Goal: Task Accomplishment & Management: Complete application form

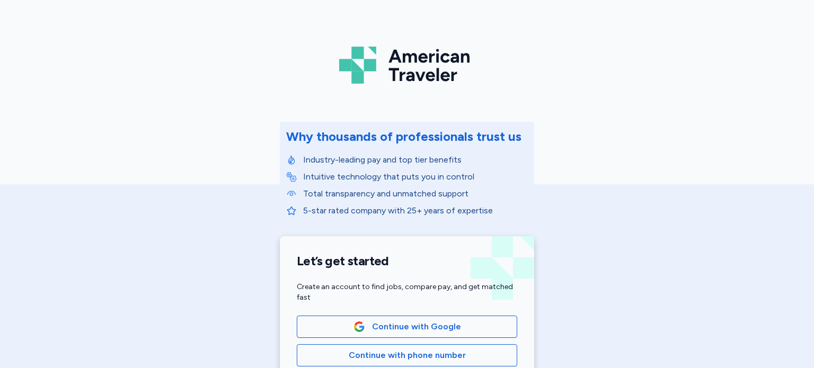
scroll to position [106, 0]
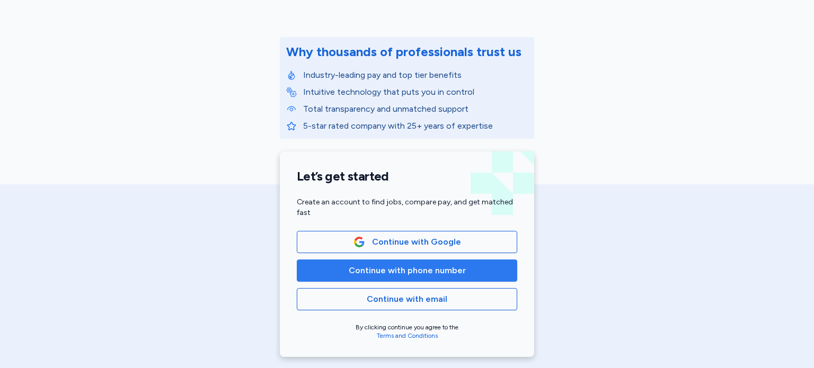
click at [392, 276] on span "Continue with phone number" at bounding box center [407, 270] width 117 height 13
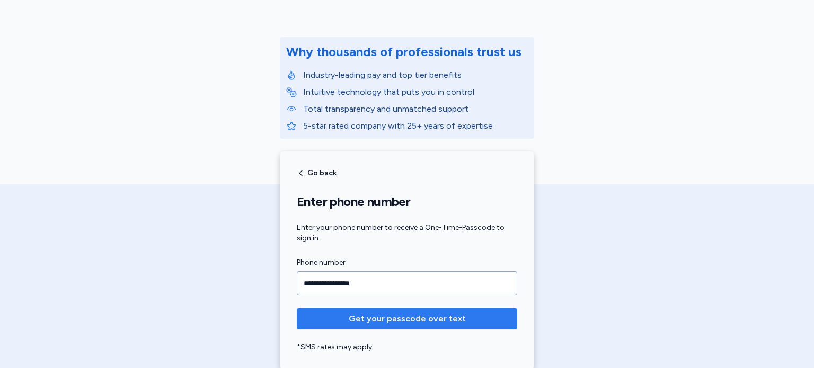
type input "**********"
click at [408, 310] on button "Get your passcode over text" at bounding box center [407, 318] width 220 height 21
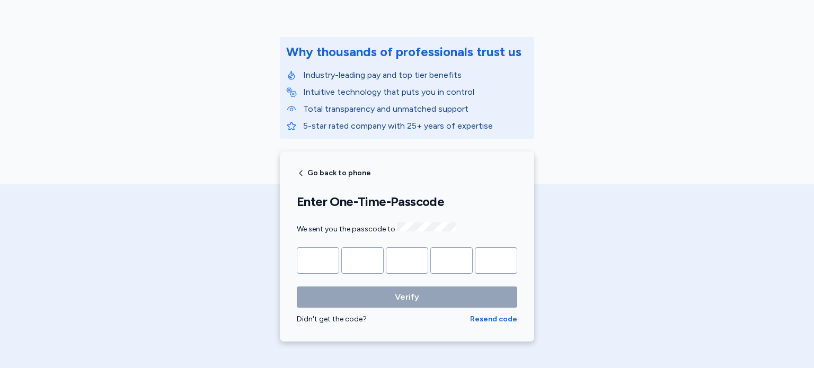
type input "*"
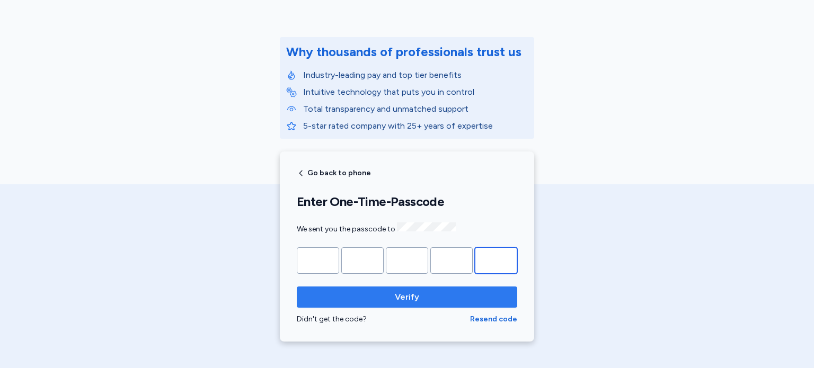
type input "*"
click at [403, 300] on span "Verify" at bounding box center [407, 297] width 24 height 13
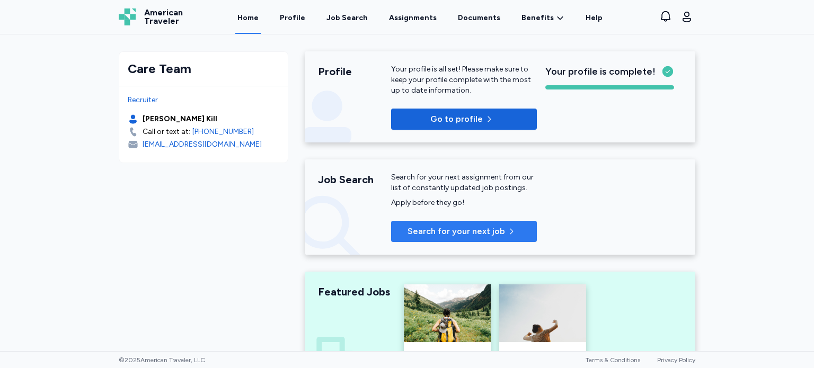
click at [478, 229] on span "Search for your next job" at bounding box center [455, 231] width 97 height 13
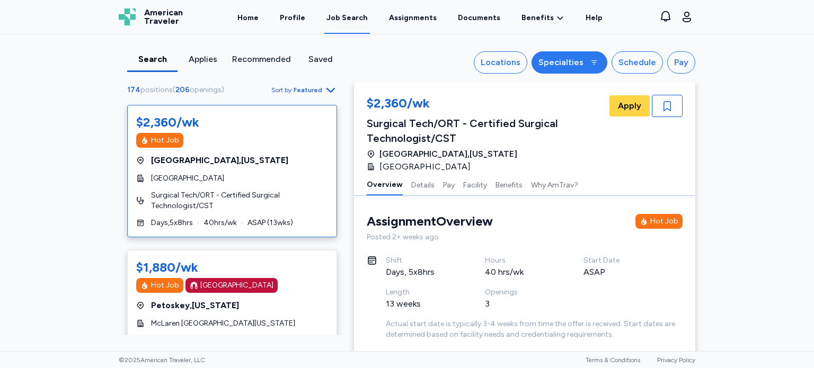
click at [583, 69] on button "Specialties" at bounding box center [569, 62] width 76 height 22
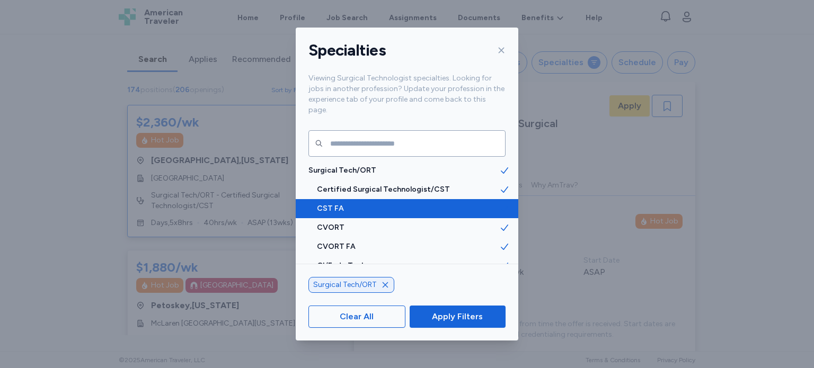
click at [501, 206] on icon at bounding box center [504, 209] width 7 height 6
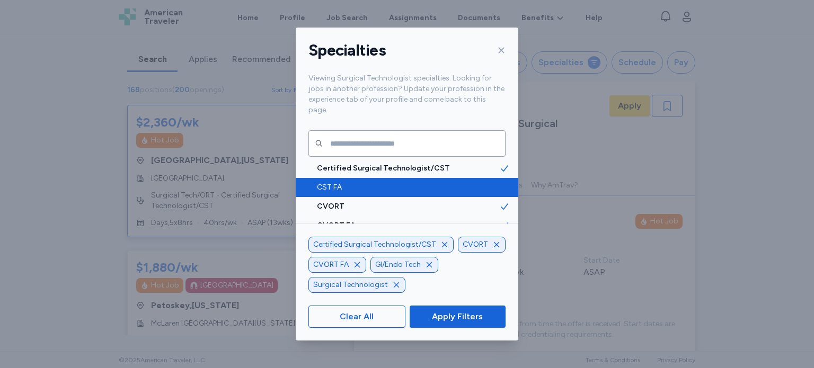
scroll to position [42, 0]
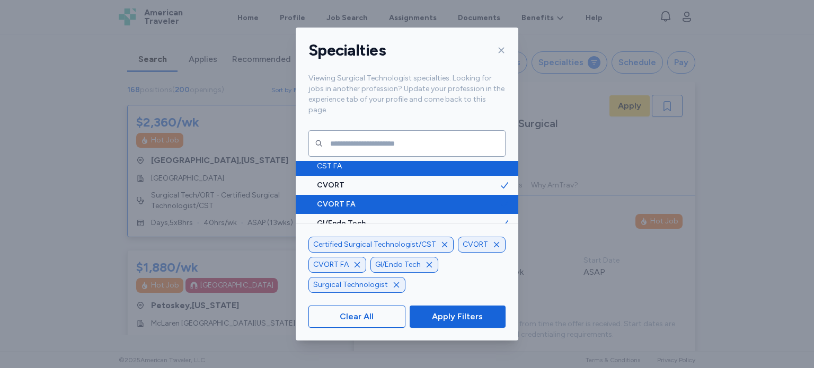
click at [499, 199] on icon at bounding box center [504, 204] width 11 height 11
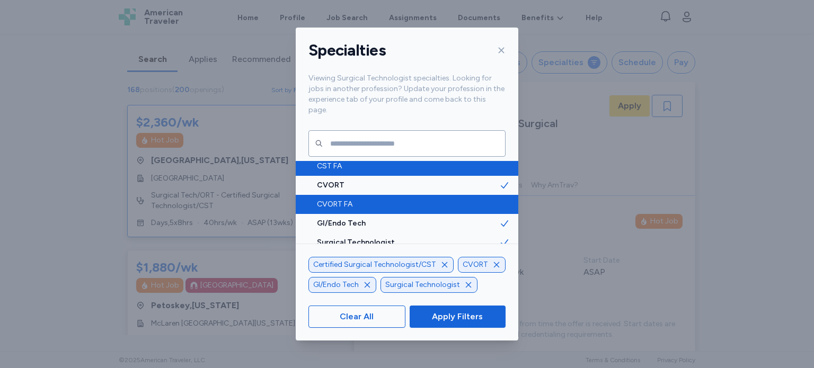
scroll to position [39, 0]
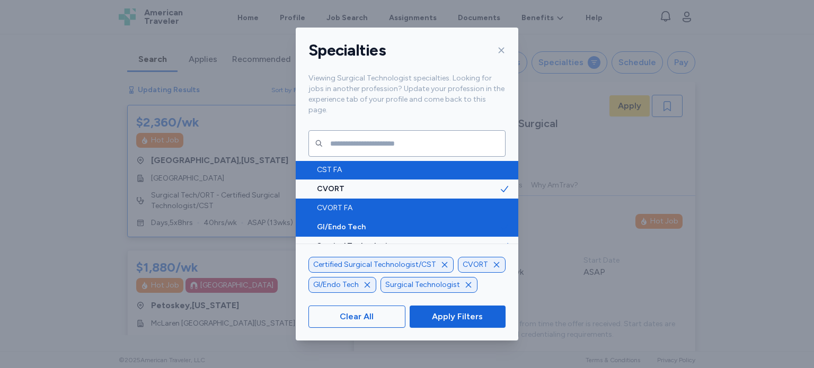
click at [499, 222] on icon at bounding box center [504, 227] width 11 height 11
click at [451, 314] on span "Apply Filters" at bounding box center [457, 316] width 51 height 13
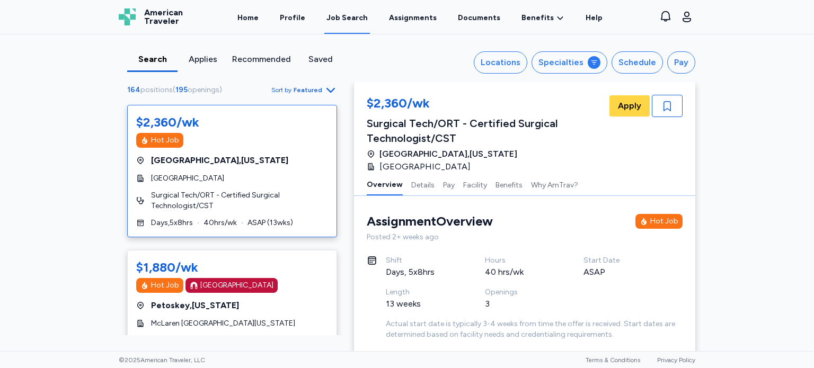
click at [324, 87] on icon "button" at bounding box center [330, 90] width 13 height 13
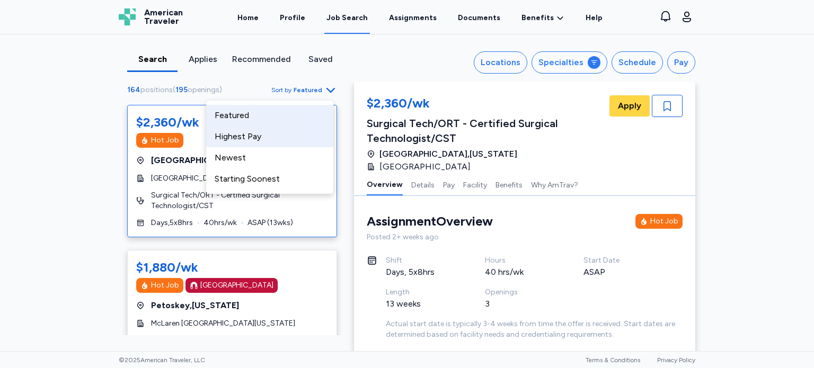
click at [243, 139] on div "Highest Pay" at bounding box center [269, 136] width 127 height 21
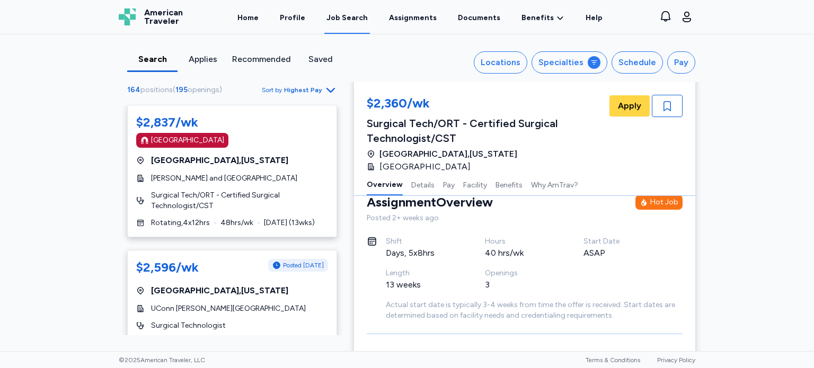
scroll to position [21, 0]
click at [72, 184] on div "Search Applies Recommended Saved Locations Specialties Schedule Pay 164 positio…" at bounding box center [407, 192] width 814 height 317
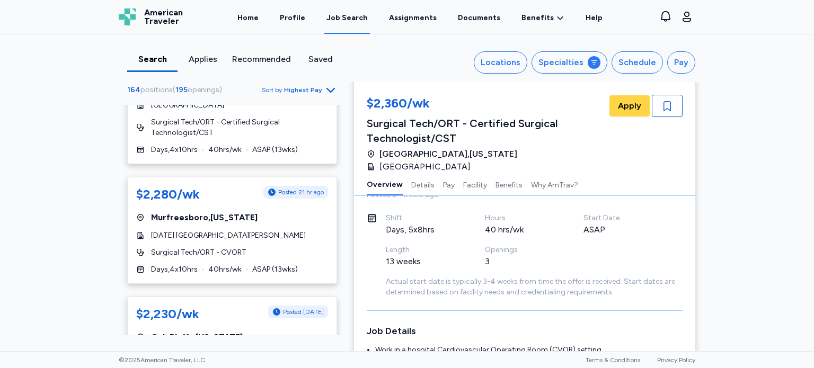
scroll to position [3234, 0]
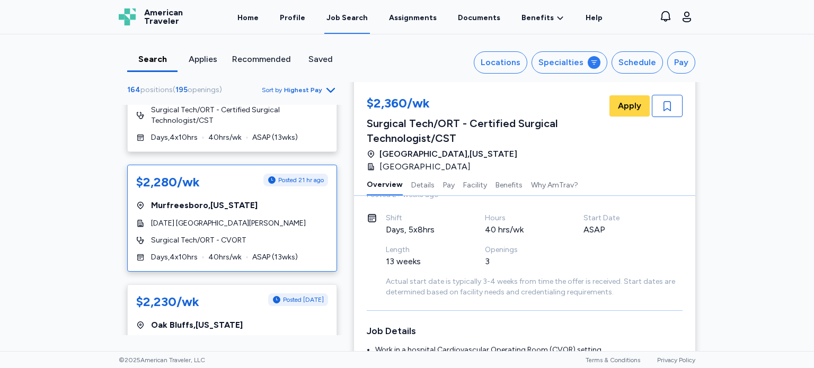
click at [204, 199] on span "[GEOGRAPHIC_DATA] , [US_STATE]" at bounding box center [204, 205] width 106 height 13
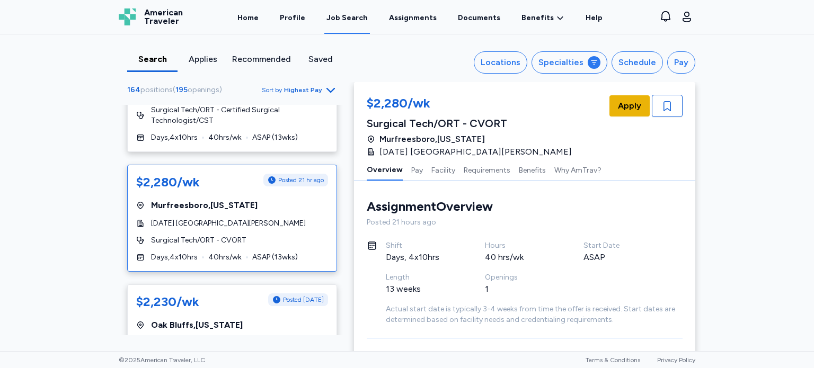
click at [618, 105] on span "Apply" at bounding box center [629, 106] width 23 height 13
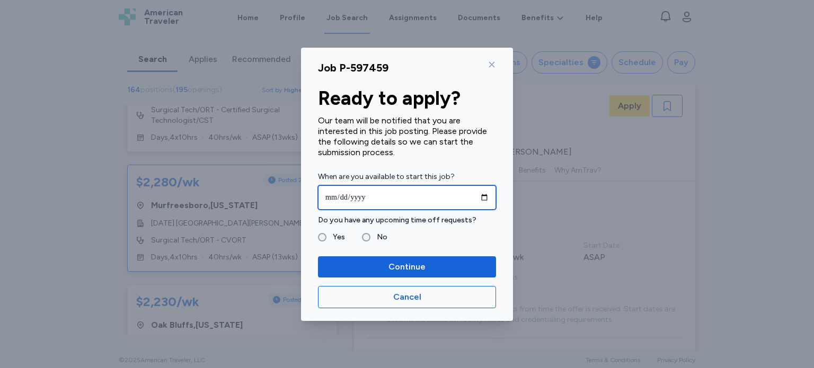
click at [484, 197] on input "date" at bounding box center [407, 197] width 178 height 24
type input "**********"
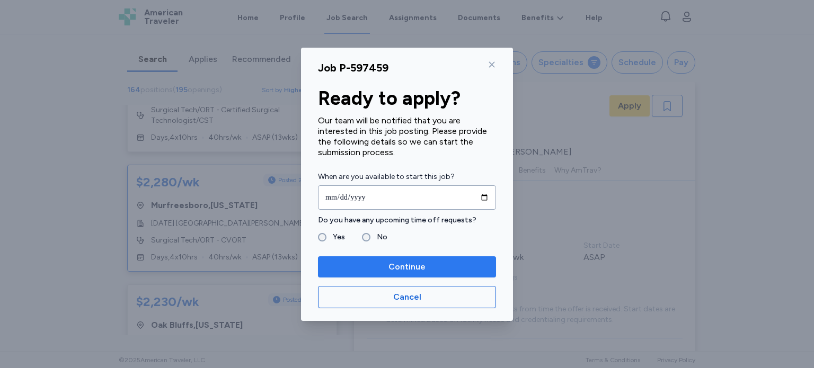
click at [409, 266] on span "Continue" at bounding box center [406, 267] width 37 height 13
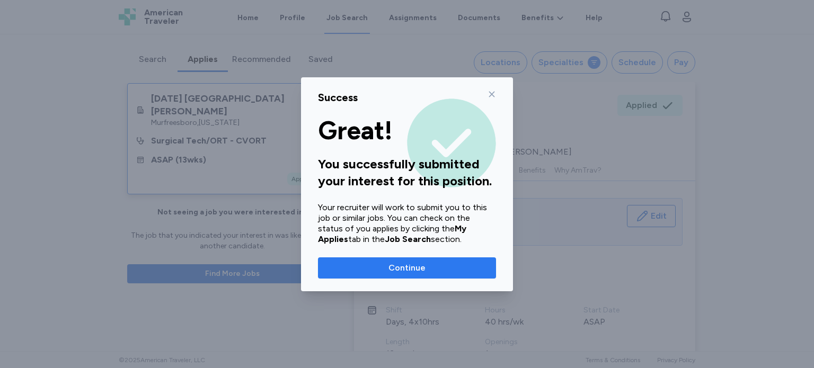
click at [408, 265] on span "Continue" at bounding box center [406, 268] width 37 height 13
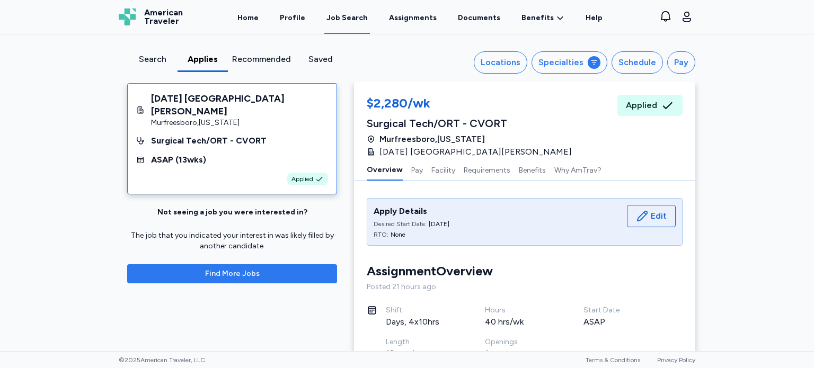
click at [229, 273] on span "Find More Jobs" at bounding box center [232, 274] width 55 height 11
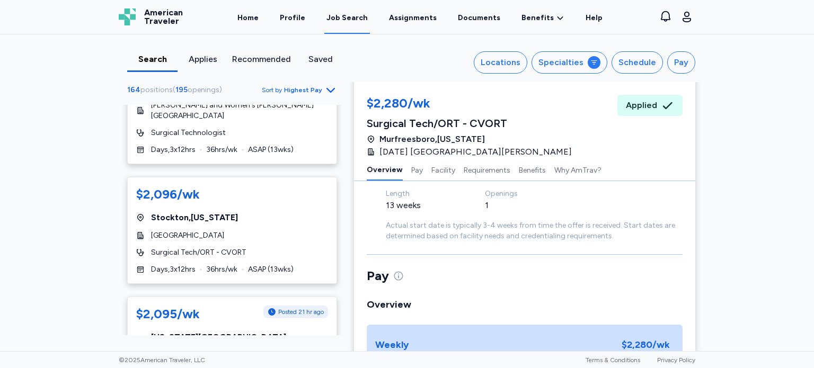
scroll to position [169, 0]
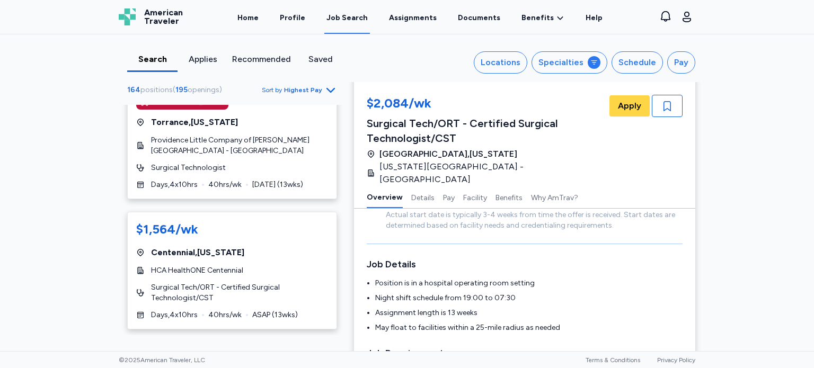
scroll to position [143, 0]
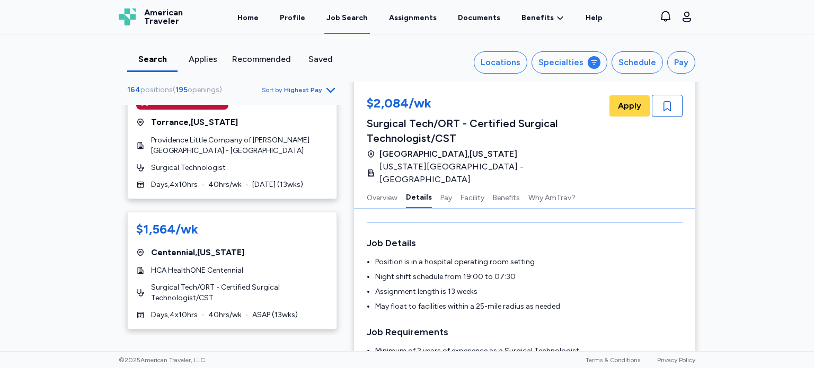
click at [324, 342] on icon "Go to next 50 jobs" at bounding box center [330, 348] width 13 height 13
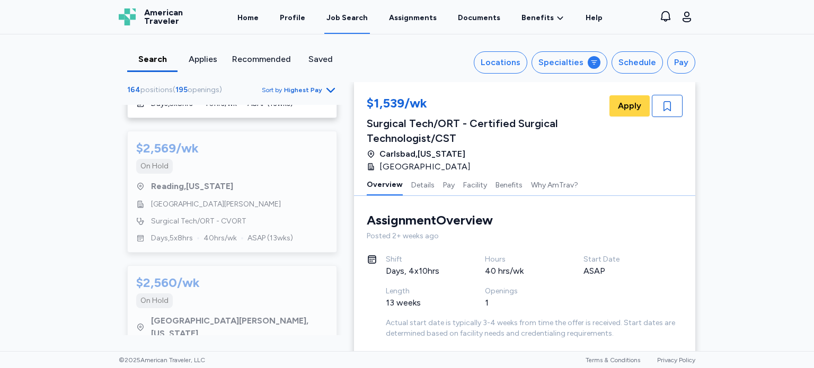
scroll to position [1335, 0]
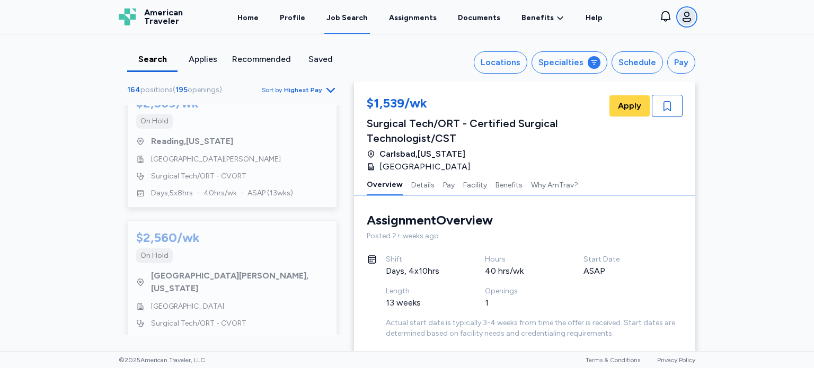
click at [687, 14] on icon "button" at bounding box center [686, 17] width 13 height 13
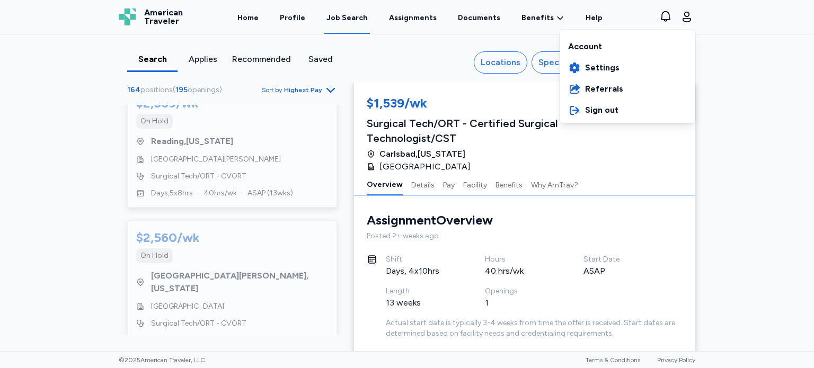
click at [475, 20] on div "American Traveler American Traveler Home Profile Job Search Assignments Documen…" at bounding box center [406, 17] width 593 height 34
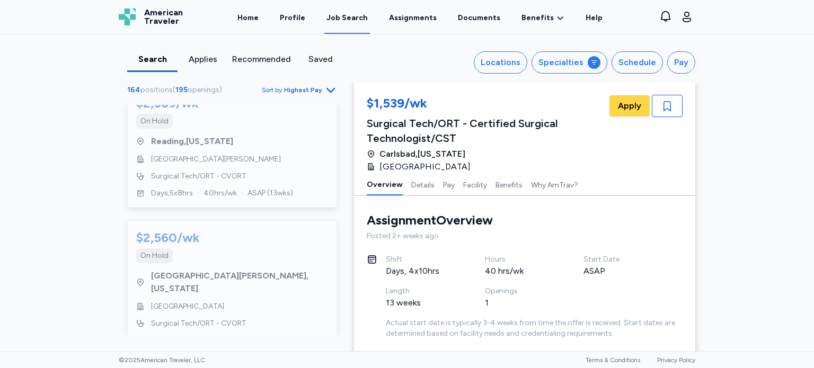
click at [475, 20] on link "Documents" at bounding box center [479, 17] width 47 height 34
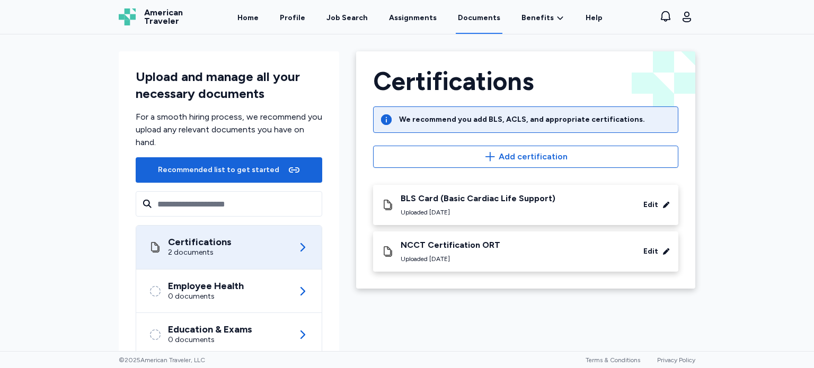
click at [83, 213] on div "Upload and manage all your necessary documents For a smooth hiring process, we …" at bounding box center [407, 192] width 814 height 317
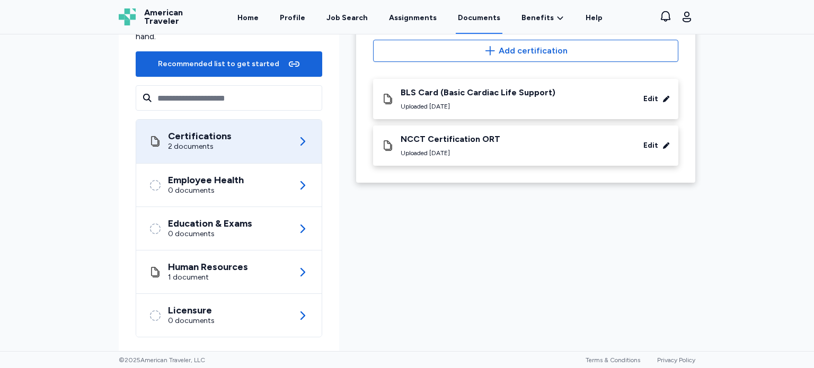
scroll to position [117, 0]
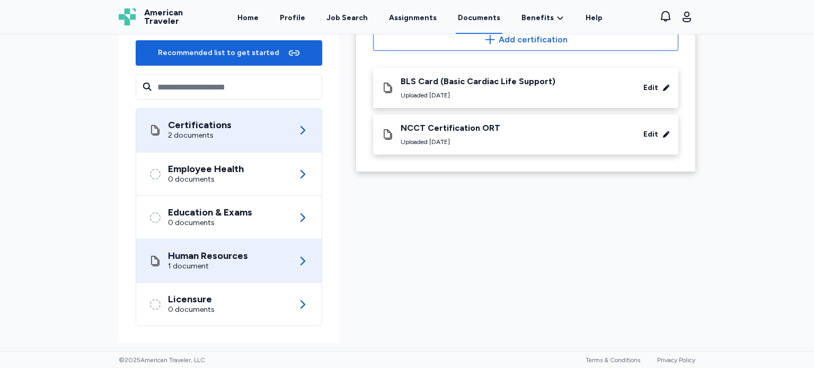
click at [218, 257] on div "Human Resources" at bounding box center [208, 256] width 80 height 11
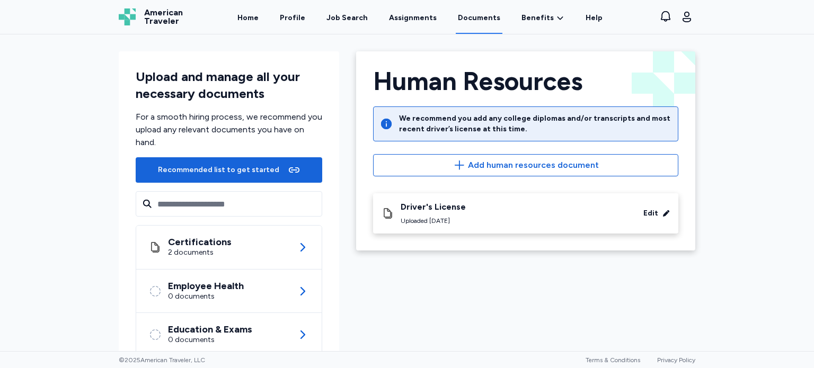
click at [100, 294] on div "Upload and manage all your necessary documents For a smooth hiring process, we …" at bounding box center [407, 192] width 814 height 317
click at [295, 16] on link "Profile" at bounding box center [293, 17] width 30 height 33
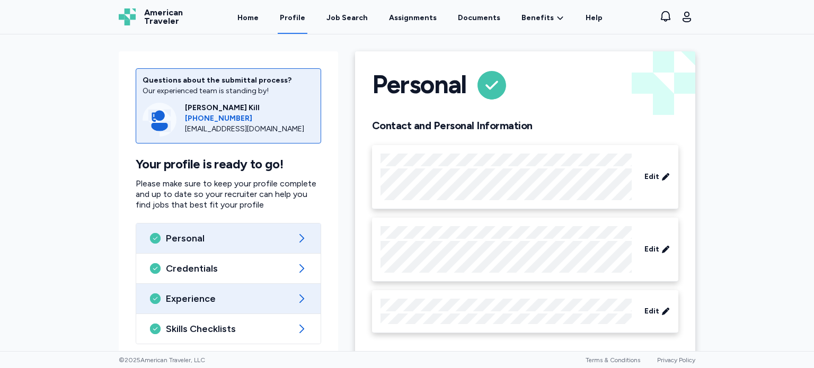
click at [299, 300] on icon at bounding box center [301, 298] width 13 height 13
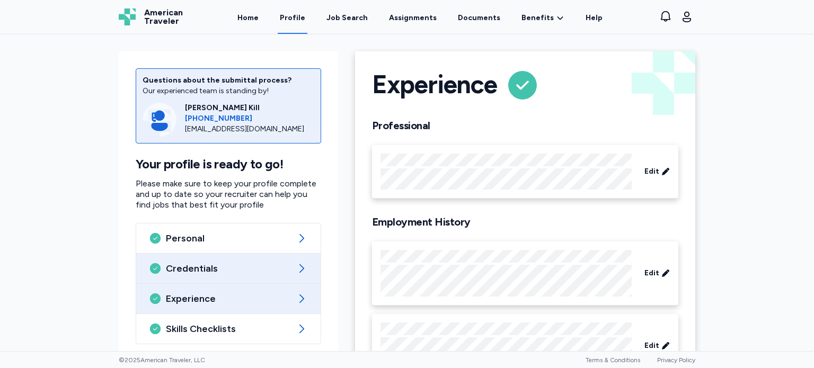
click at [258, 266] on span "Credentials" at bounding box center [228, 268] width 125 height 13
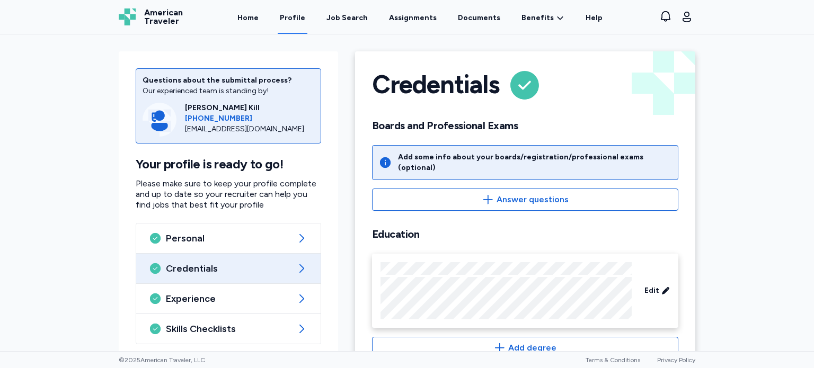
click at [343, 226] on div "Questions about the submittal process? Our experienced team is standing by! [PE…" at bounding box center [228, 224] width 236 height 362
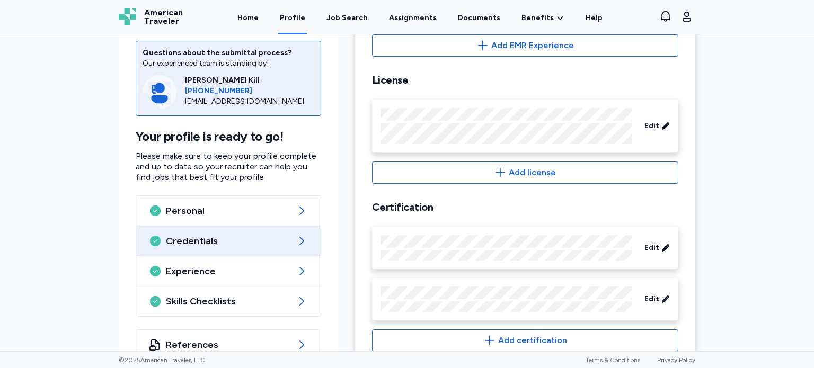
scroll to position [417, 0]
